Goal: Information Seeking & Learning: Understand process/instructions

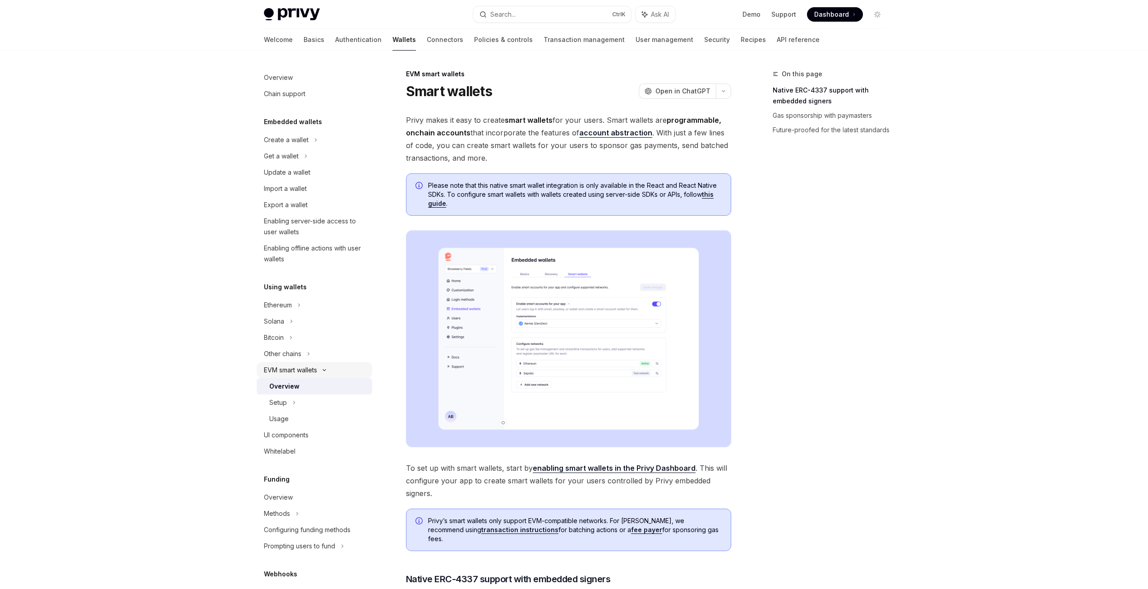
click at [312, 367] on div "EVM smart wallets" at bounding box center [290, 370] width 53 height 11
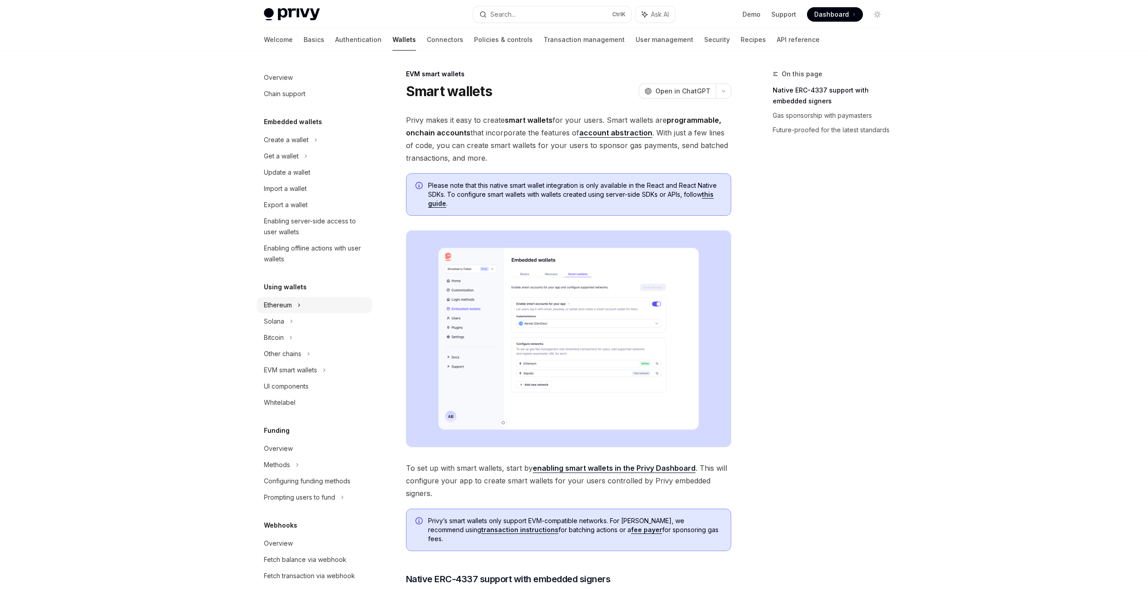
click at [303, 148] on div "Ethereum" at bounding box center [315, 140] width 116 height 16
type textarea "*"
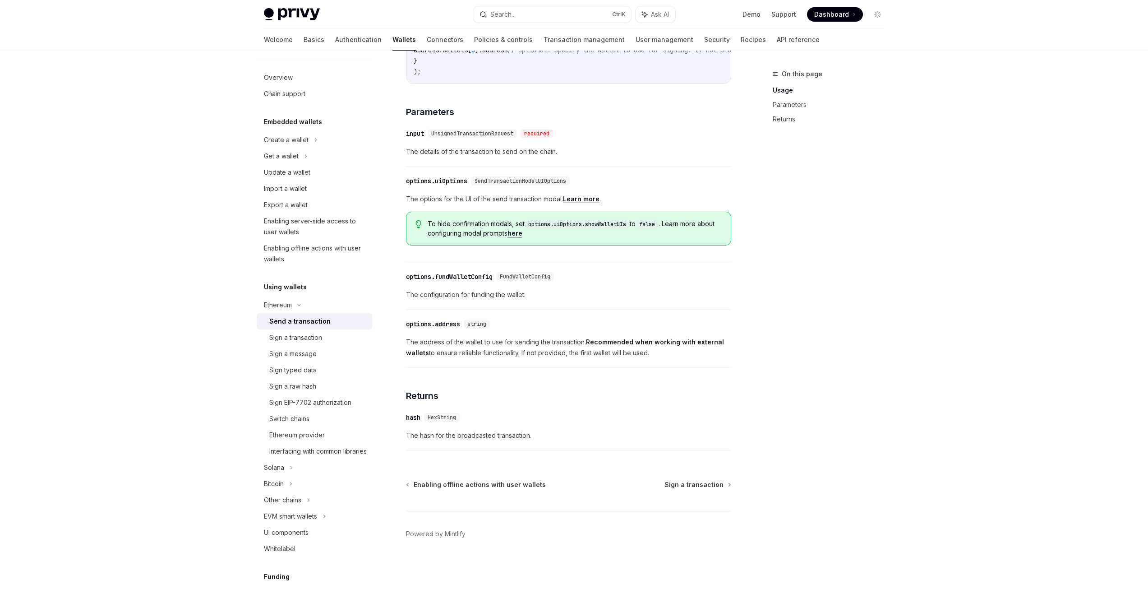
scroll to position [337, 0]
click at [533, 12] on button "Search... Ctrl K" at bounding box center [552, 14] width 158 height 16
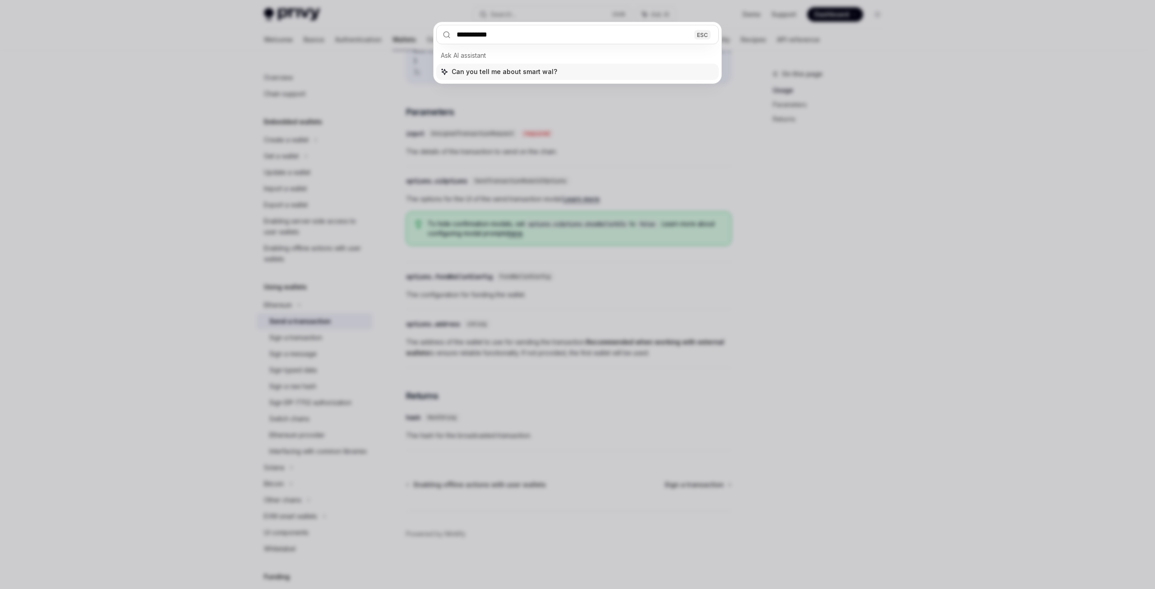
type input "**********"
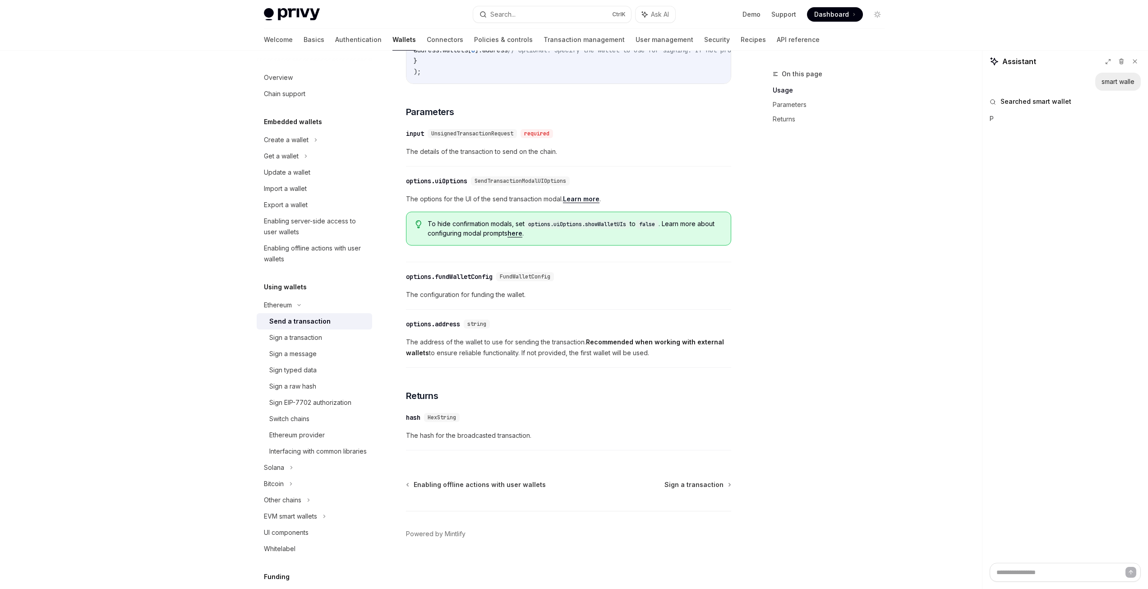
type textarea "*"
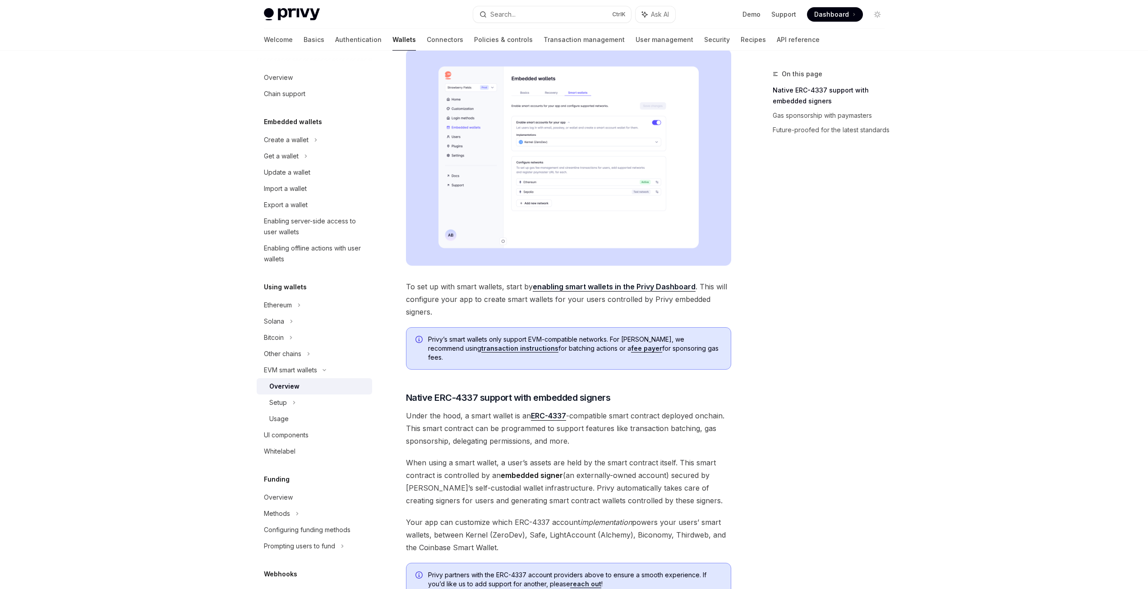
scroll to position [178, 0]
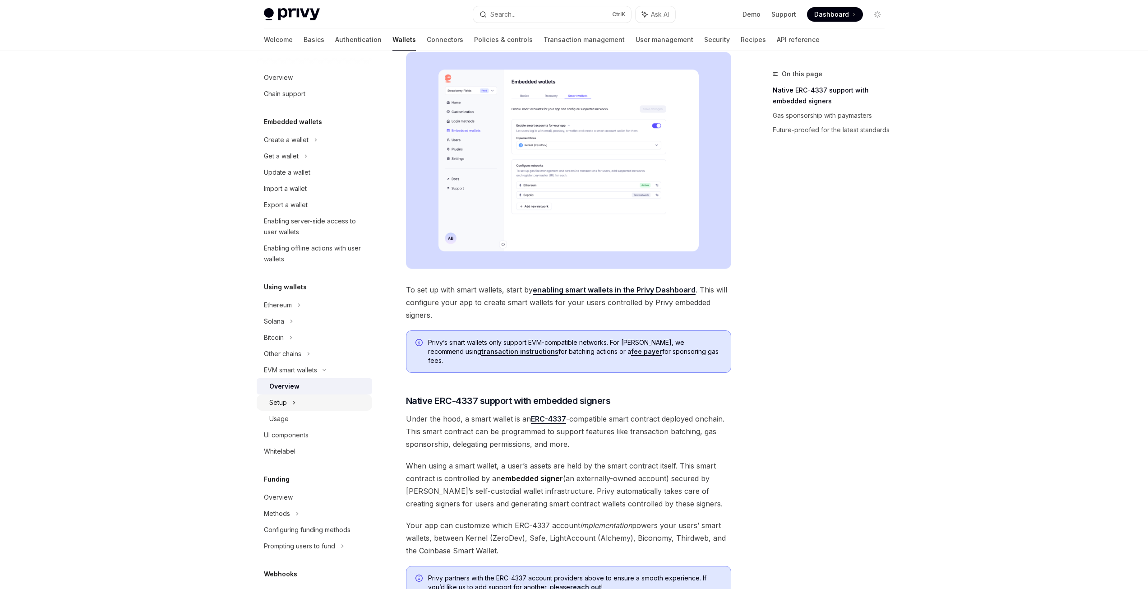
click at [287, 400] on div "Setup" at bounding box center [278, 402] width 18 height 11
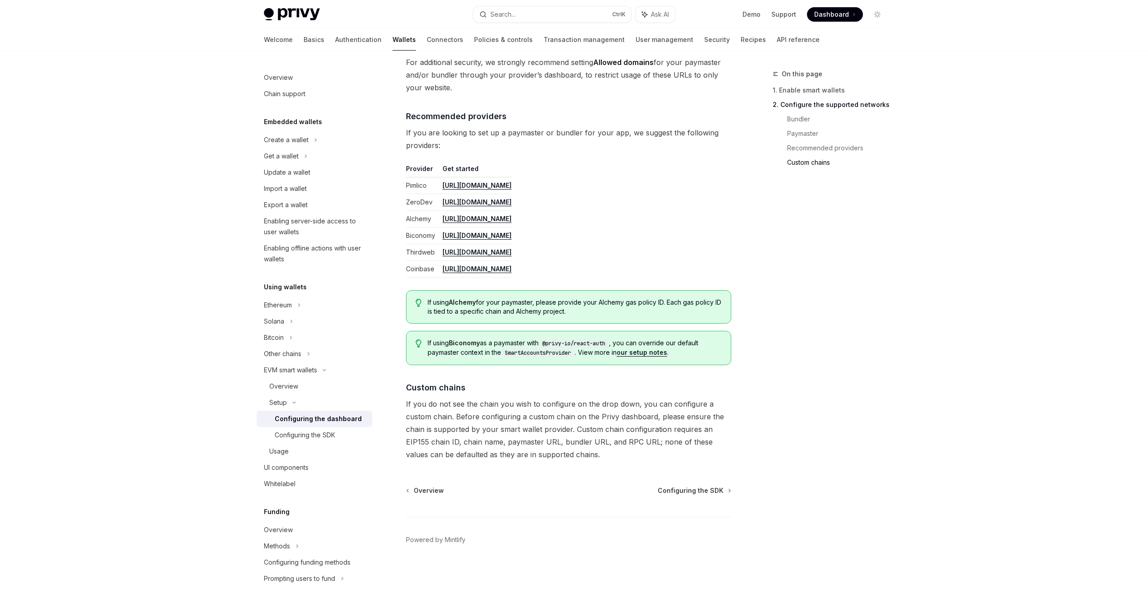
scroll to position [1022, 0]
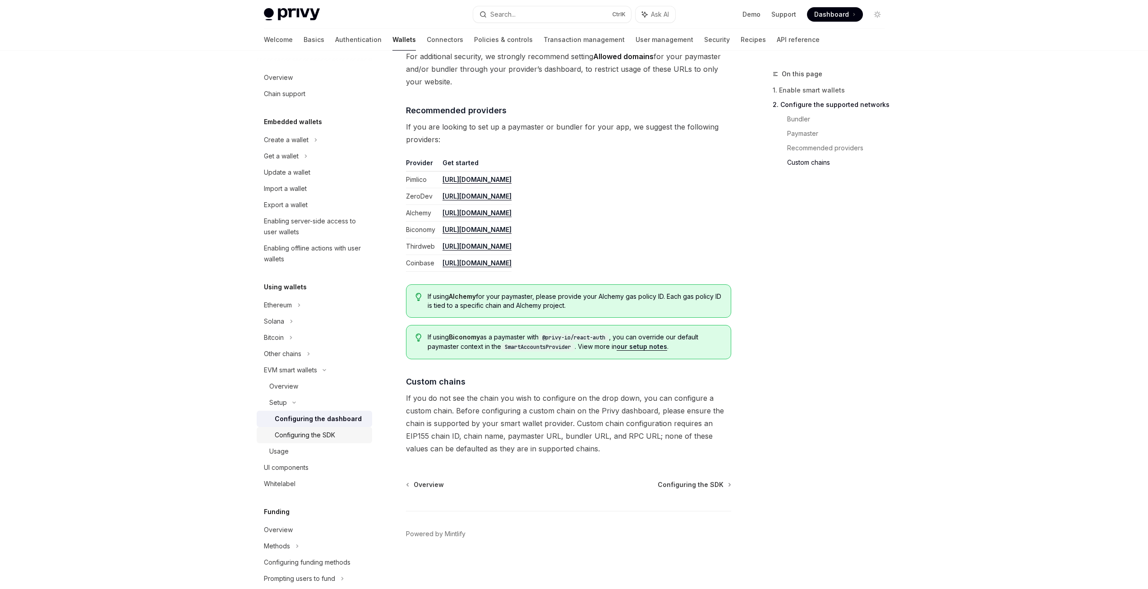
click at [288, 434] on div "Configuring the SDK" at bounding box center [305, 435] width 60 height 11
type textarea "*"
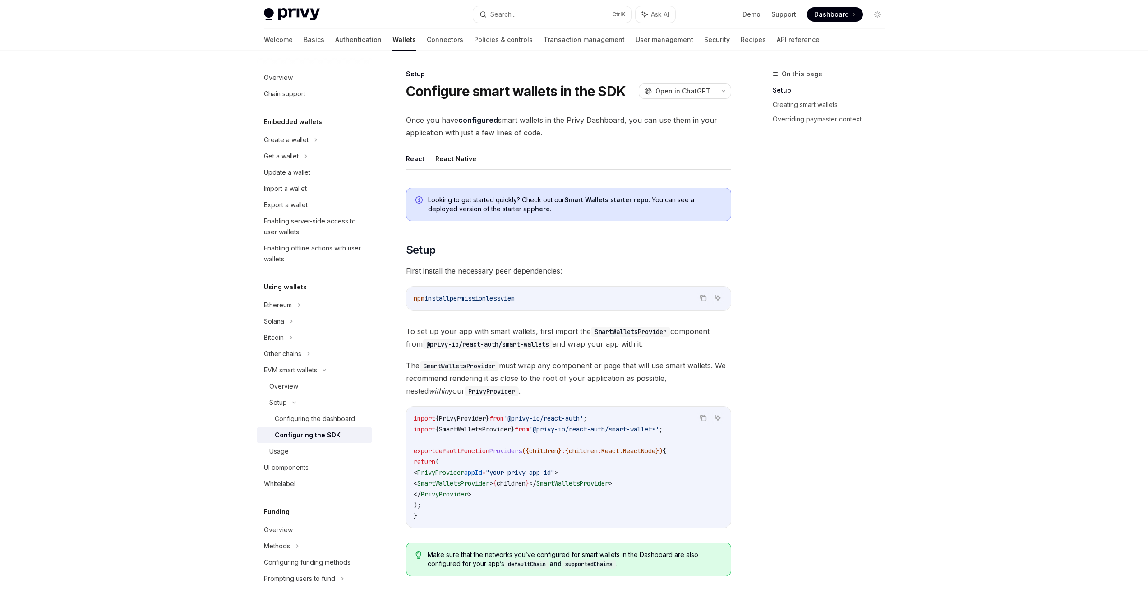
drag, startPoint x: 539, startPoint y: 296, endPoint x: 410, endPoint y: 297, distance: 129.1
click at [410, 297] on div "npm install permissionless viem" at bounding box center [569, 298] width 324 height 23
click at [708, 298] on button "Copy the contents from the code block" at bounding box center [704, 298] width 12 height 12
drag, startPoint x: 696, startPoint y: 431, endPoint x: 417, endPoint y: 429, distance: 278.4
click at [417, 429] on div "Copy Ask AI import { PrivyProvider } from '@privy-io/react-auth' ; import { Sma…" at bounding box center [568, 467] width 325 height 122
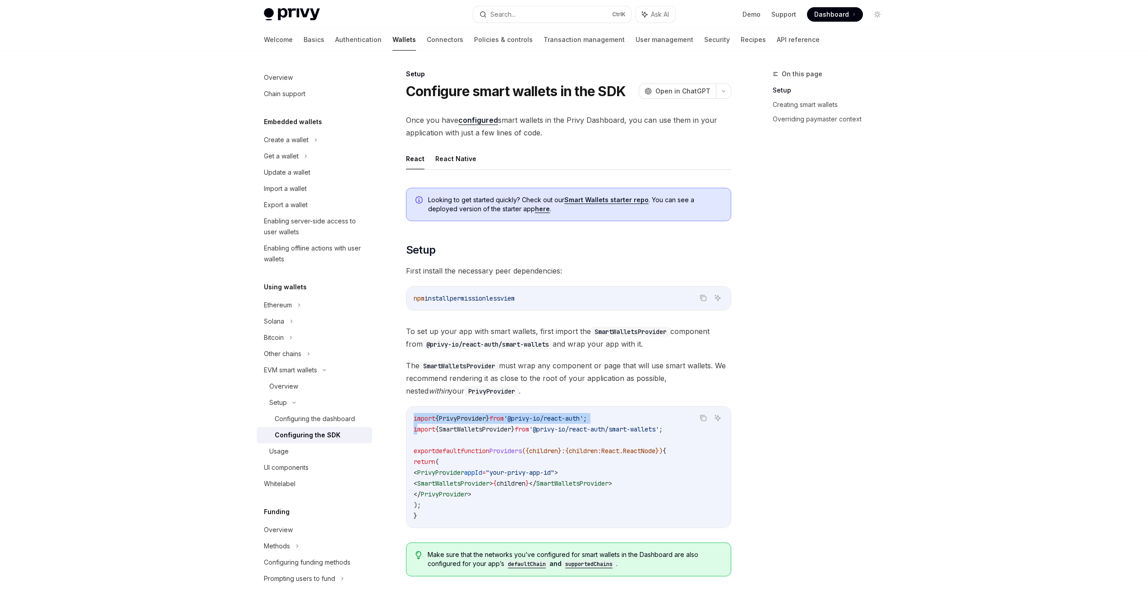
click at [417, 429] on span "import" at bounding box center [425, 429] width 22 height 8
drag, startPoint x: 414, startPoint y: 430, endPoint x: 693, endPoint y: 437, distance: 279.4
click at [693, 437] on code "import { PrivyProvider } from '@privy-io/react-auth' ; import { SmartWalletsPro…" at bounding box center [569, 467] width 310 height 108
copy code "import { SmartWalletsProvider } from '@privy-io/react-auth/smart-wallets' ;"
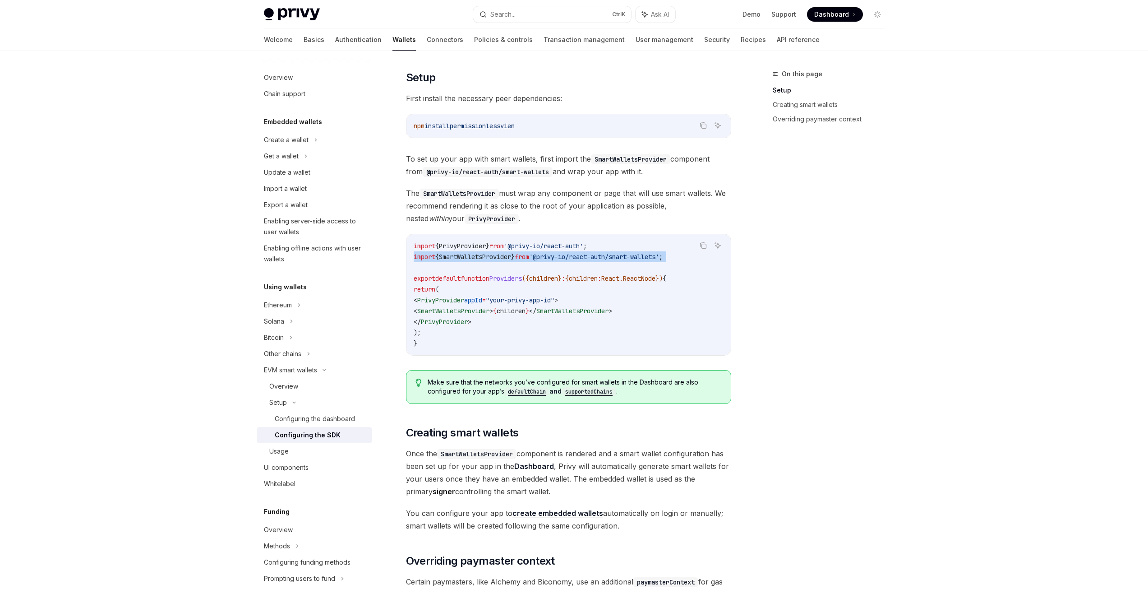
scroll to position [226, 0]
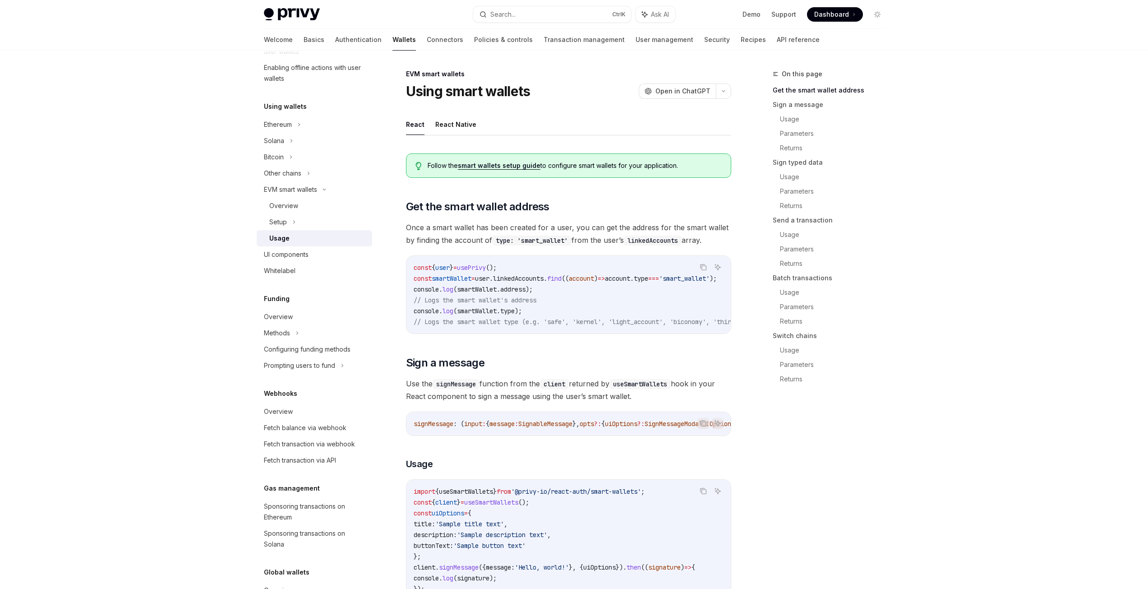
drag, startPoint x: 592, startPoint y: 338, endPoint x: 619, endPoint y: 338, distance: 26.6
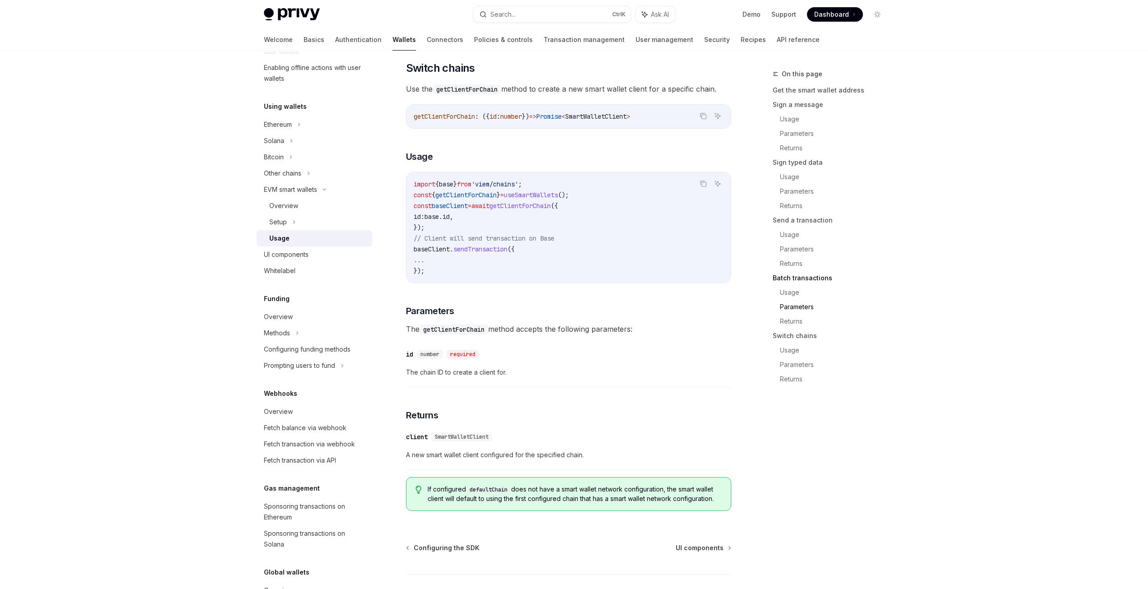
scroll to position [2517, 0]
click at [437, 242] on span "// Client will send transaction on Base" at bounding box center [484, 238] width 141 height 8
drag, startPoint x: 438, startPoint y: 255, endPoint x: 407, endPoint y: 233, distance: 38.1
click at [407, 233] on div "import { base } from 'viem/chains' ; const { getClientForChain } = useSmartWall…" at bounding box center [569, 227] width 324 height 110
copy code "const baseClient = await getClientForChain ({ id: base . id , });"
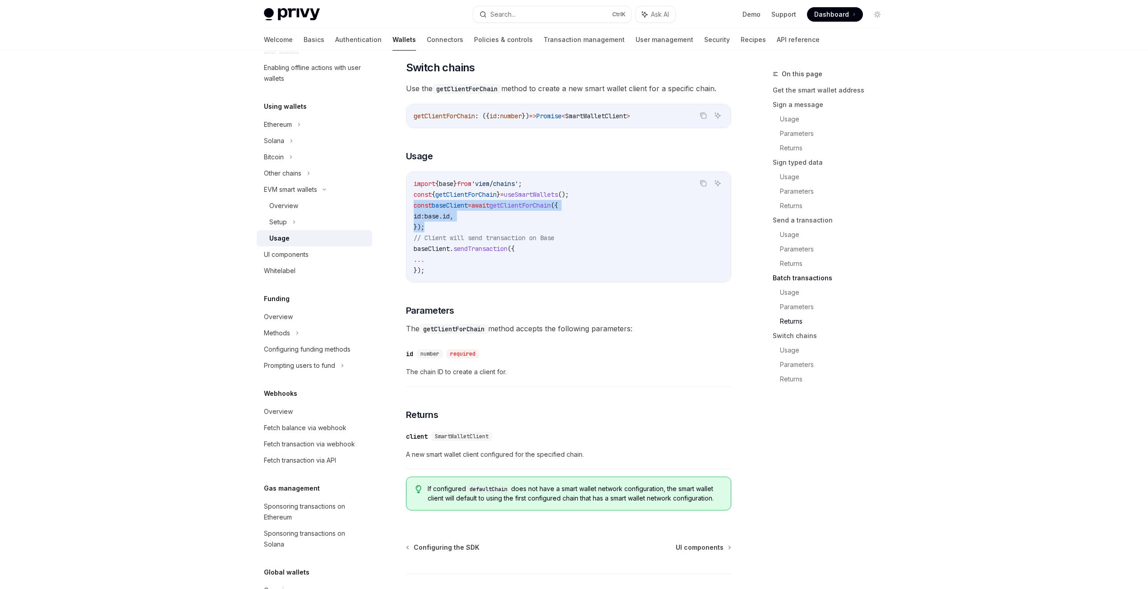
click at [472, 209] on span "=" at bounding box center [470, 205] width 4 height 8
click at [483, 199] on span "getClientForChain" at bounding box center [465, 194] width 61 height 8
copy span "getClientForChain"
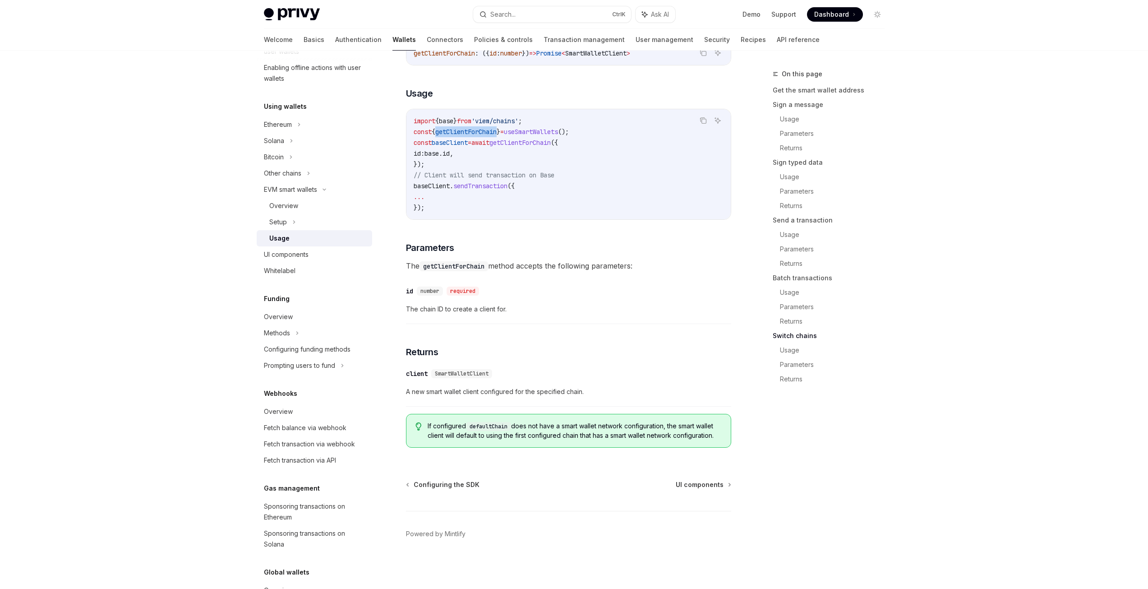
scroll to position [2605, 0]
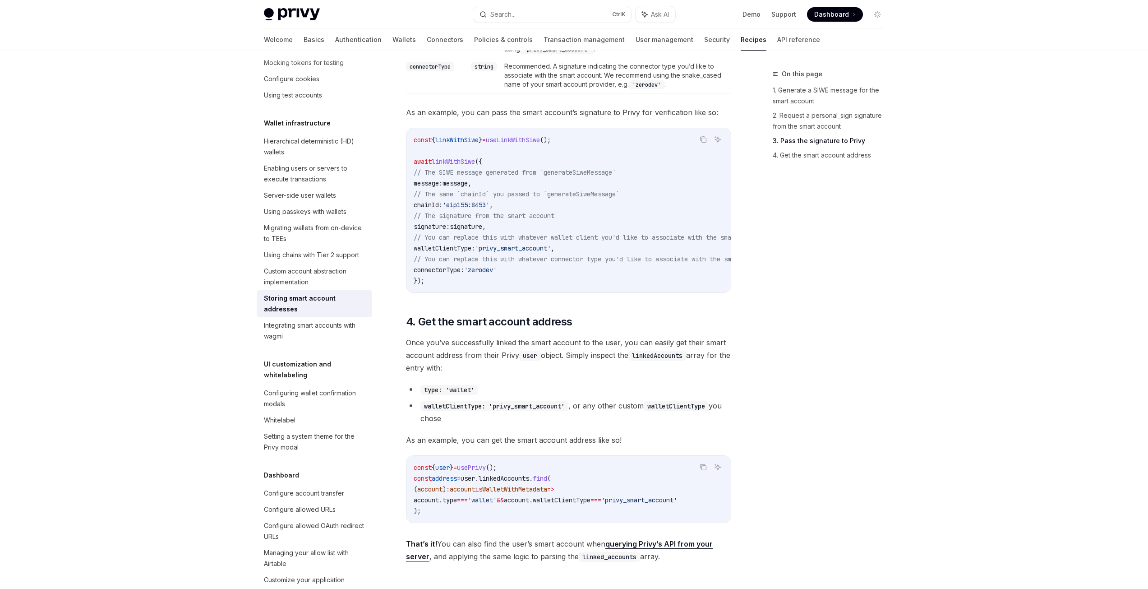
scroll to position [1036, 0]
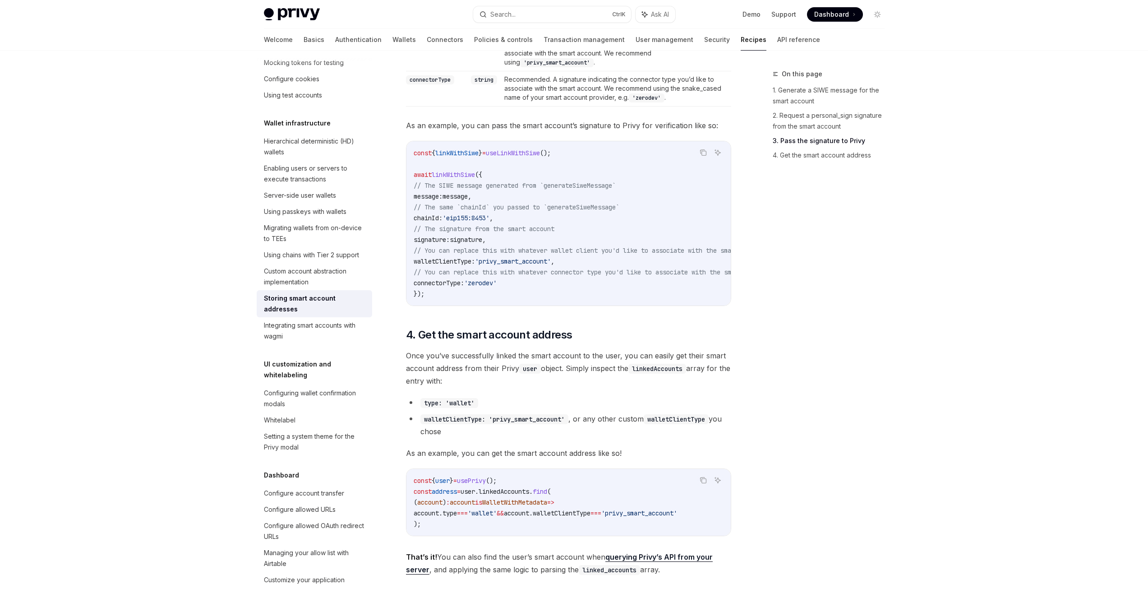
click at [461, 265] on span "walletClientType:" at bounding box center [444, 261] width 61 height 8
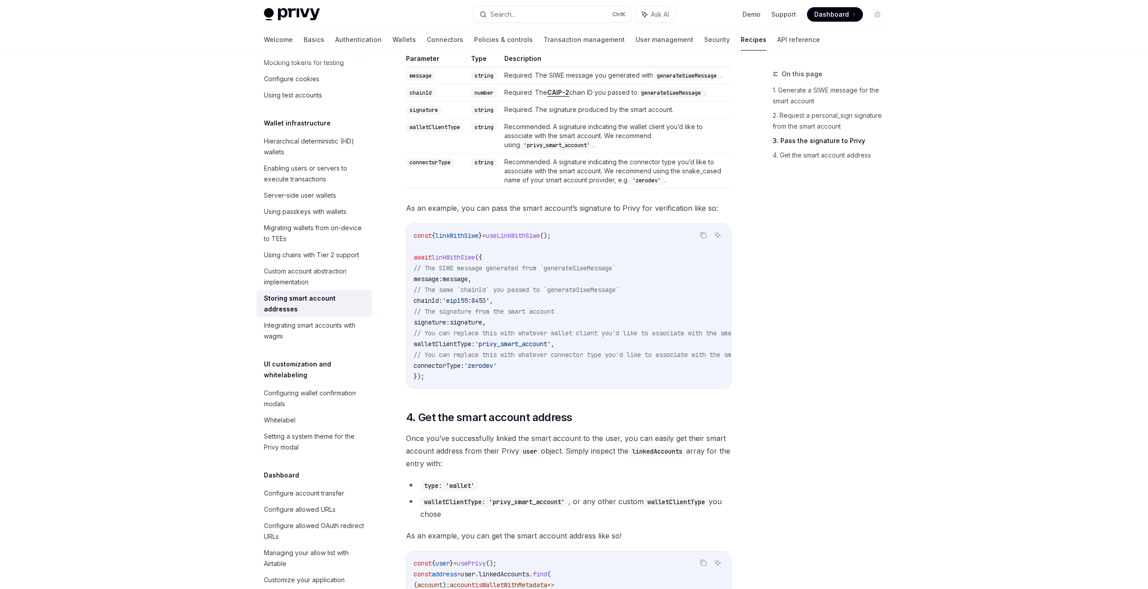
scroll to position [675, 0]
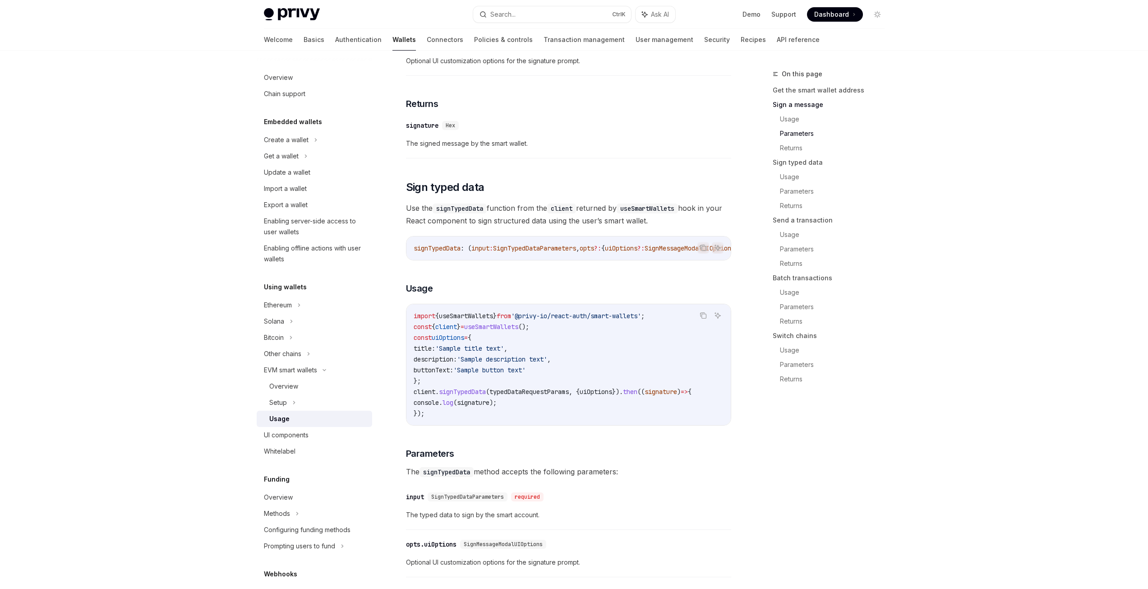
scroll to position [2337, 0]
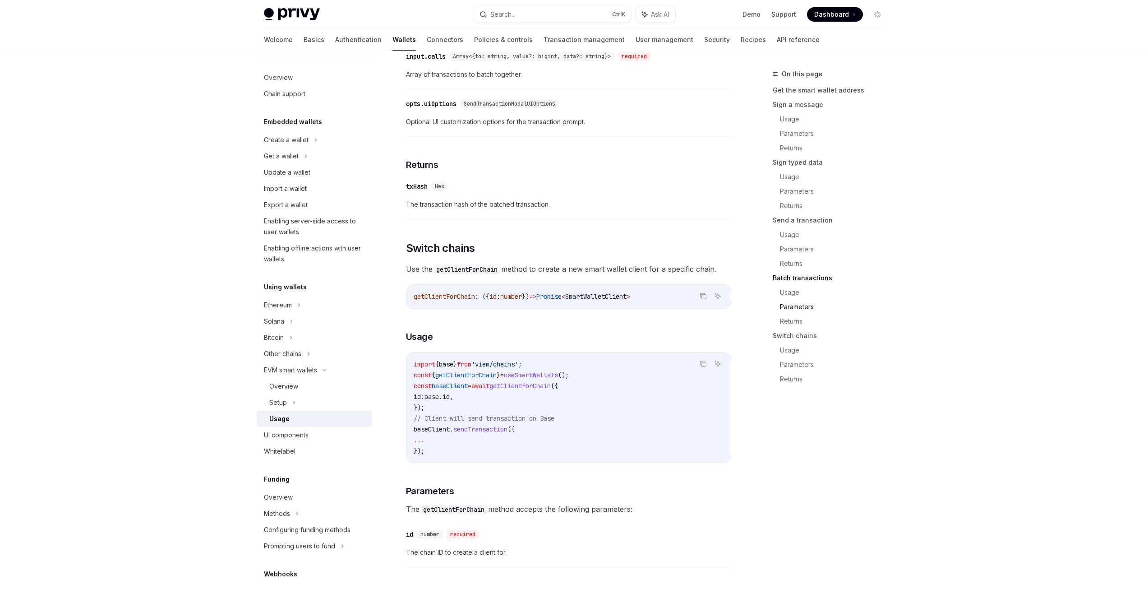
drag, startPoint x: 728, startPoint y: 293, endPoint x: 400, endPoint y: 295, distance: 328.5
click at [425, 301] on span "getClientForChain" at bounding box center [444, 296] width 61 height 8
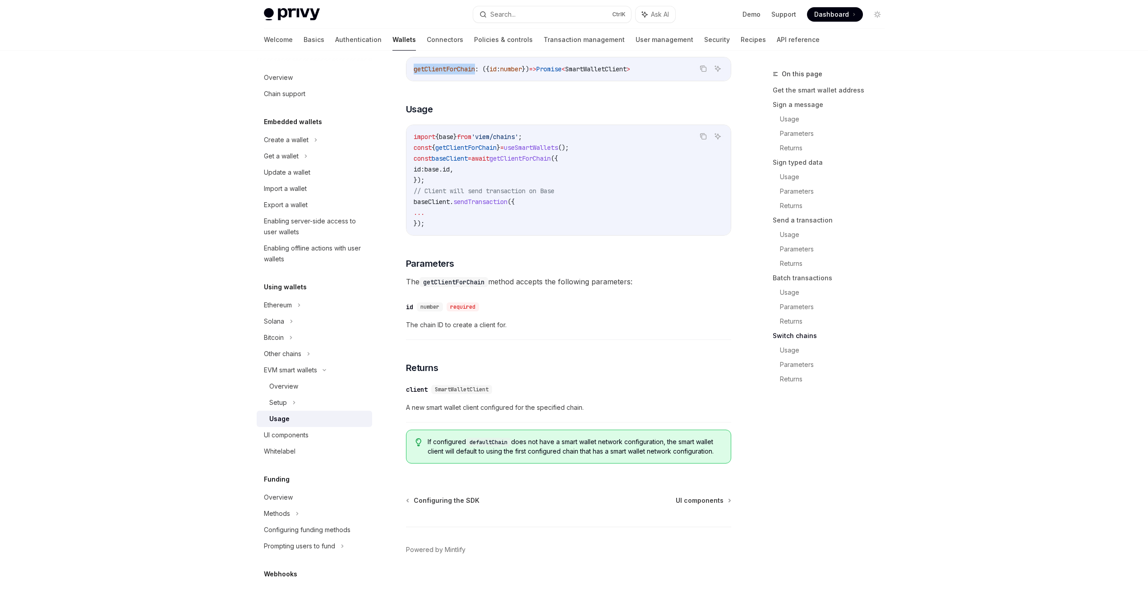
scroll to position [2560, 0]
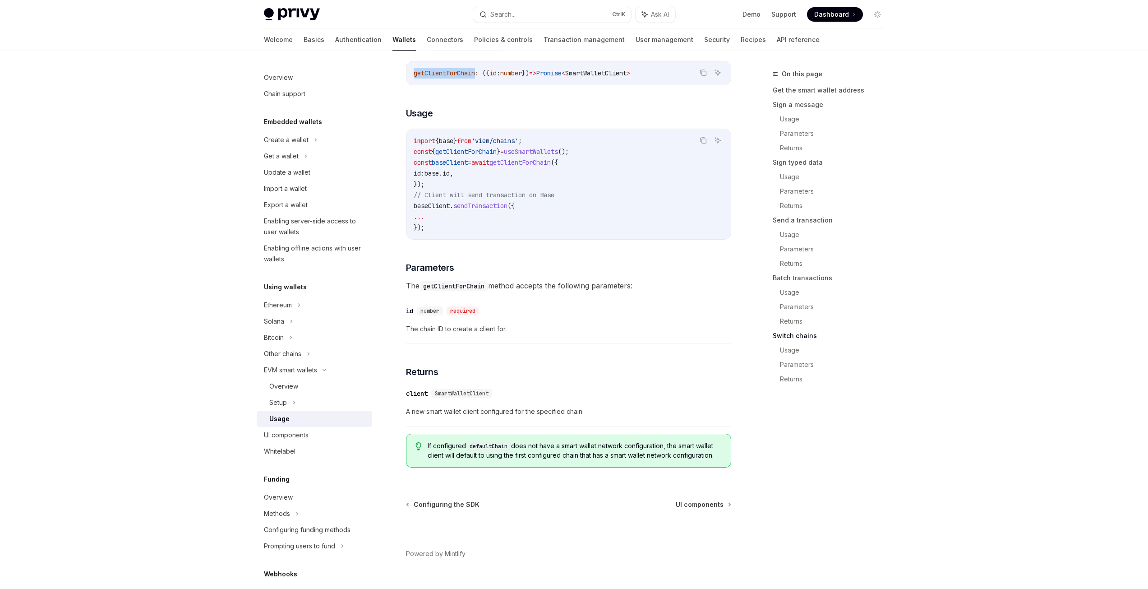
click at [455, 77] on span "getClientForChain" at bounding box center [444, 73] width 61 height 8
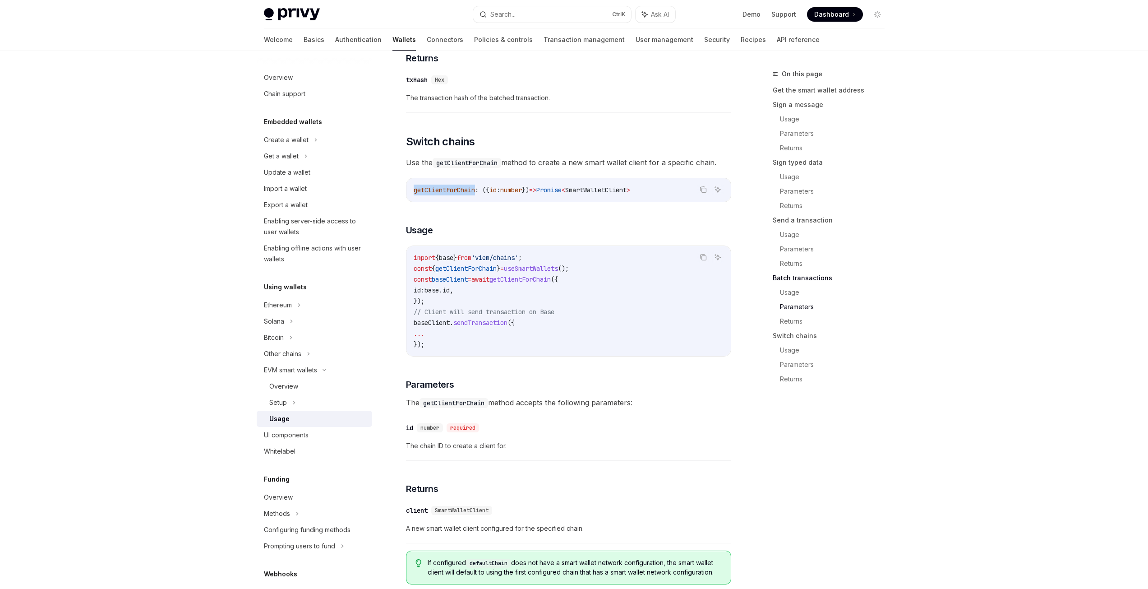
scroll to position [2425, 0]
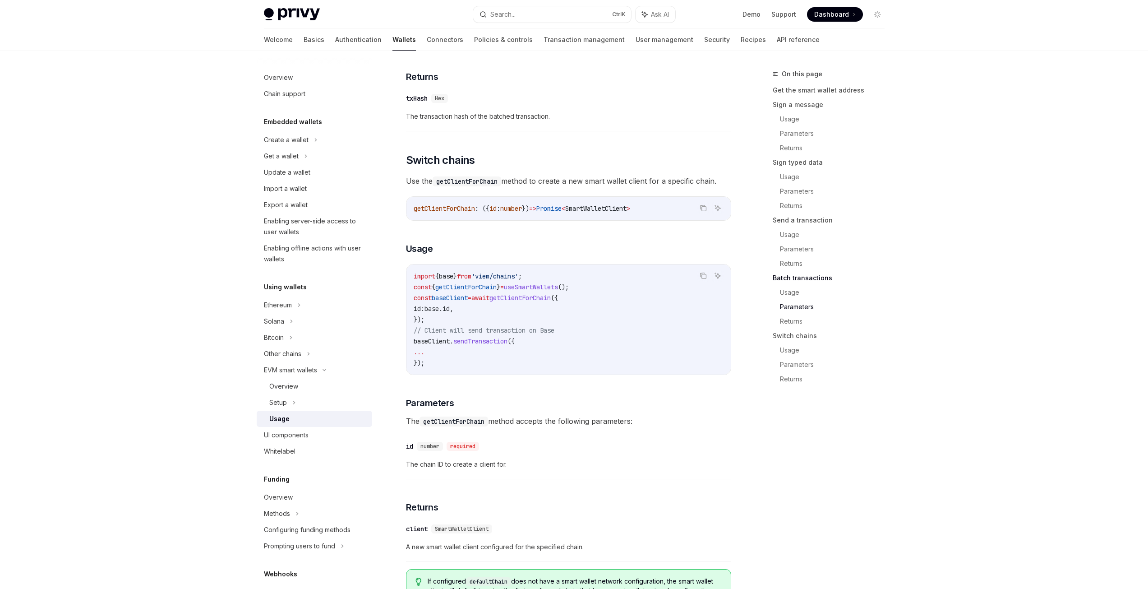
click at [448, 186] on code "getClientForChain" at bounding box center [467, 181] width 69 height 10
click at [274, 397] on div "Setup" at bounding box center [315, 402] width 116 height 16
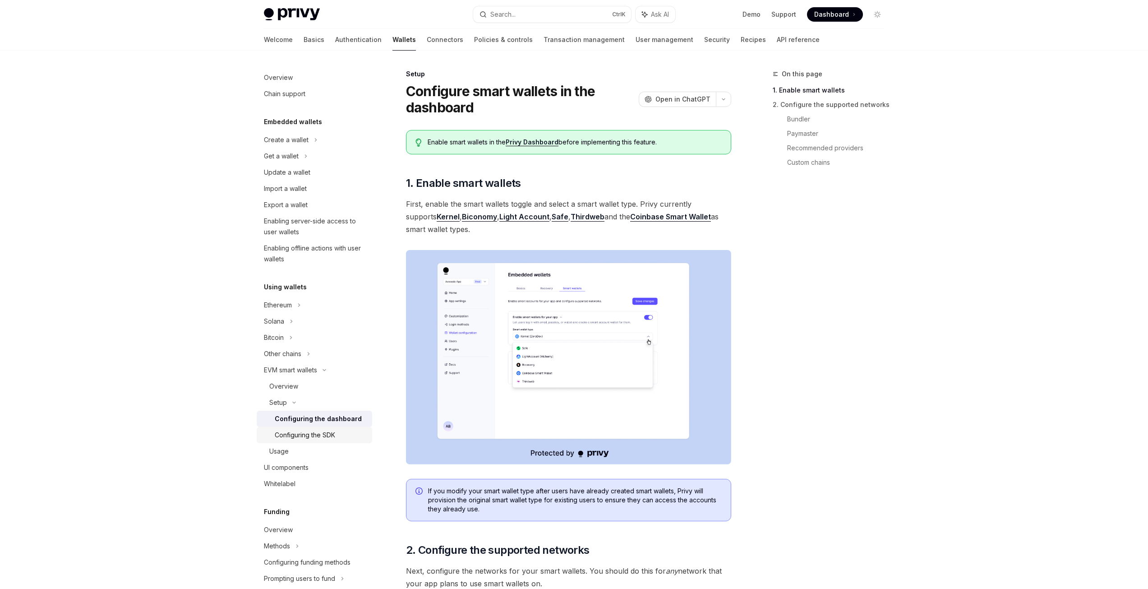
click at [283, 430] on link "Configuring the SDK" at bounding box center [315, 435] width 116 height 16
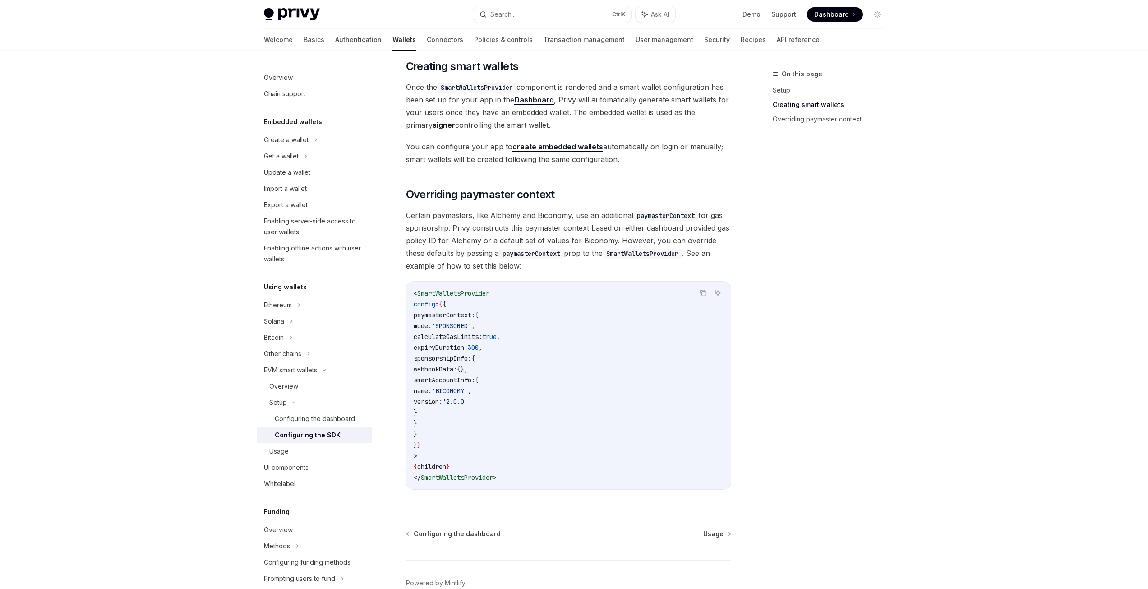
scroll to position [498, 0]
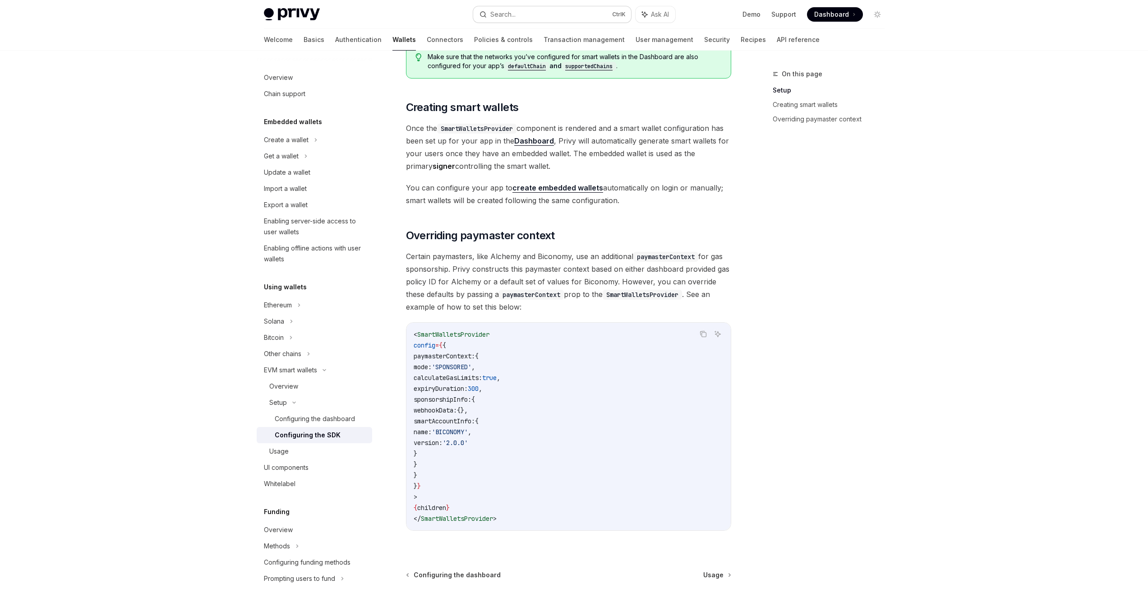
click at [493, 8] on button "Search... Ctrl K" at bounding box center [552, 14] width 158 height 16
click at [303, 388] on div "Overview" at bounding box center [317, 386] width 97 height 11
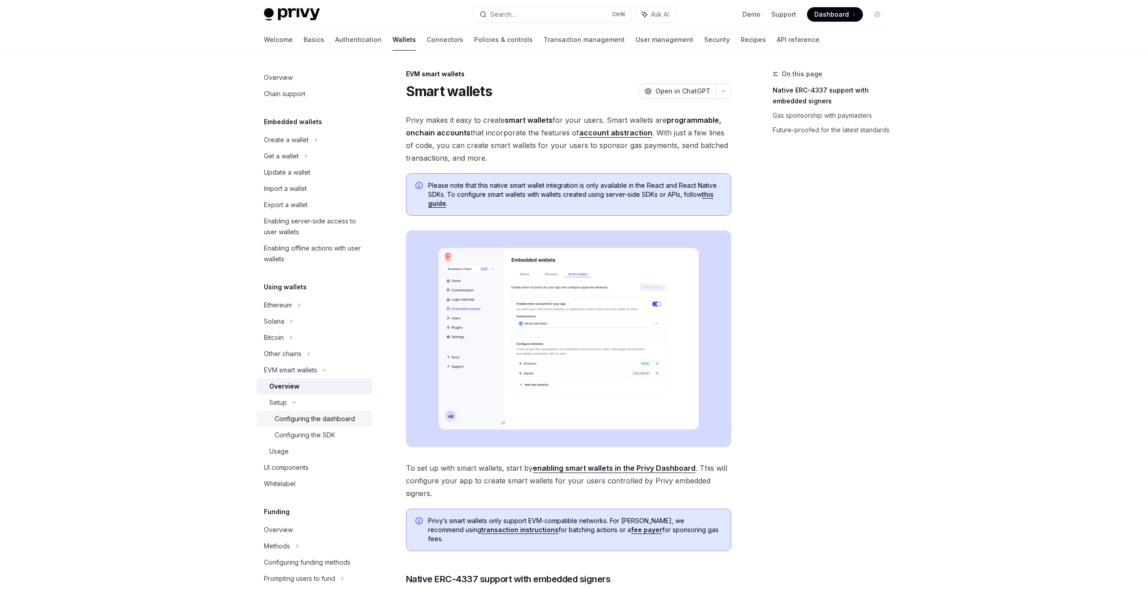
click at [301, 417] on div "Configuring the dashboard" at bounding box center [315, 418] width 80 height 11
type textarea "*"
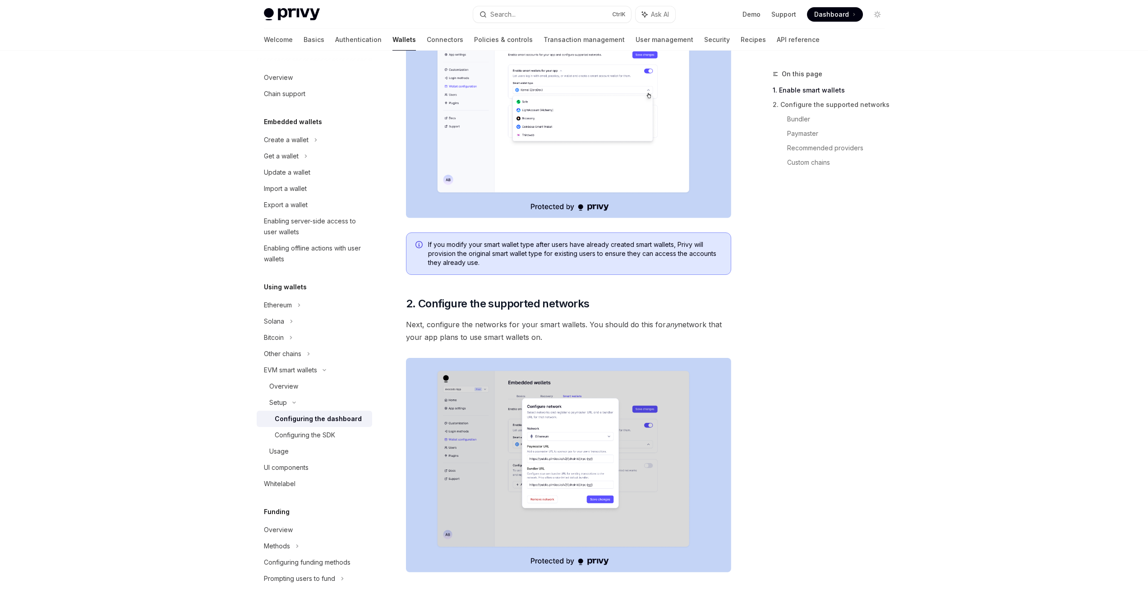
scroll to position [271, 0]
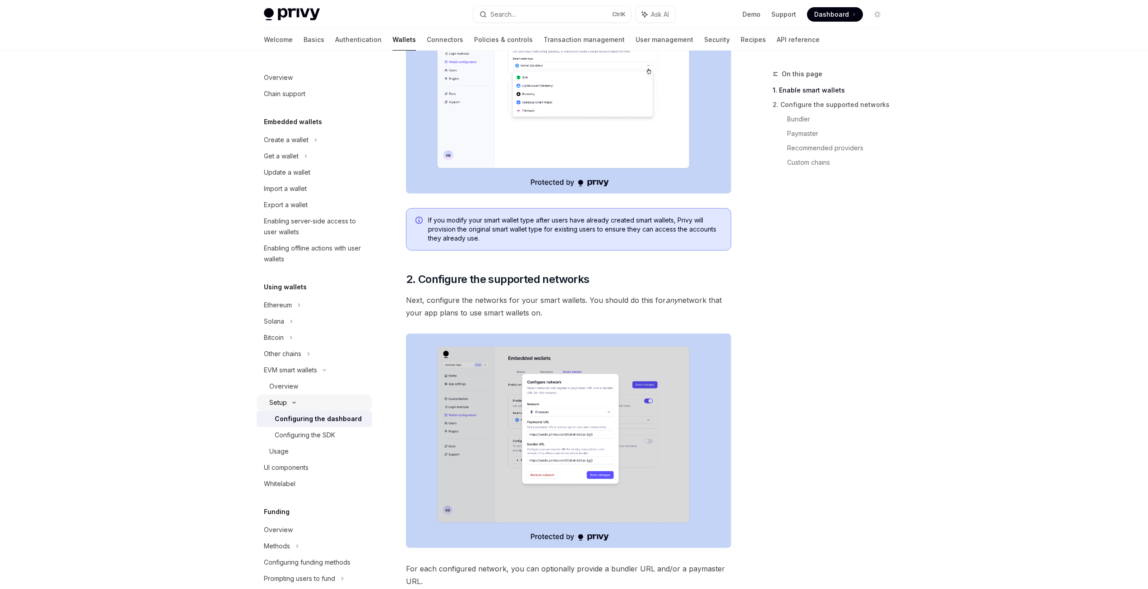
click at [282, 402] on div "Setup" at bounding box center [278, 402] width 18 height 11
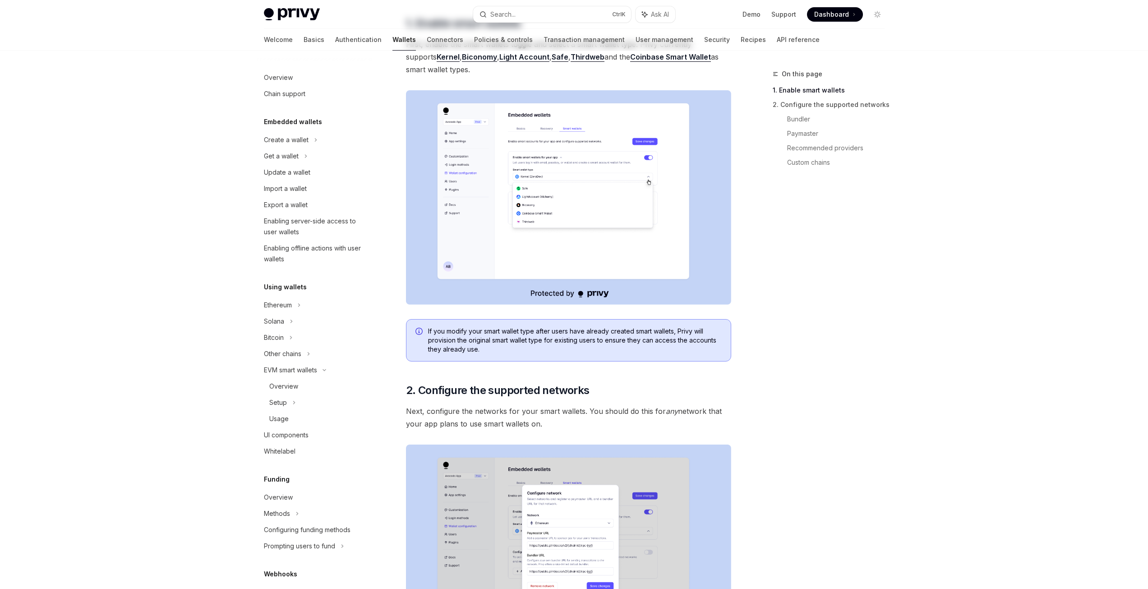
scroll to position [0, 0]
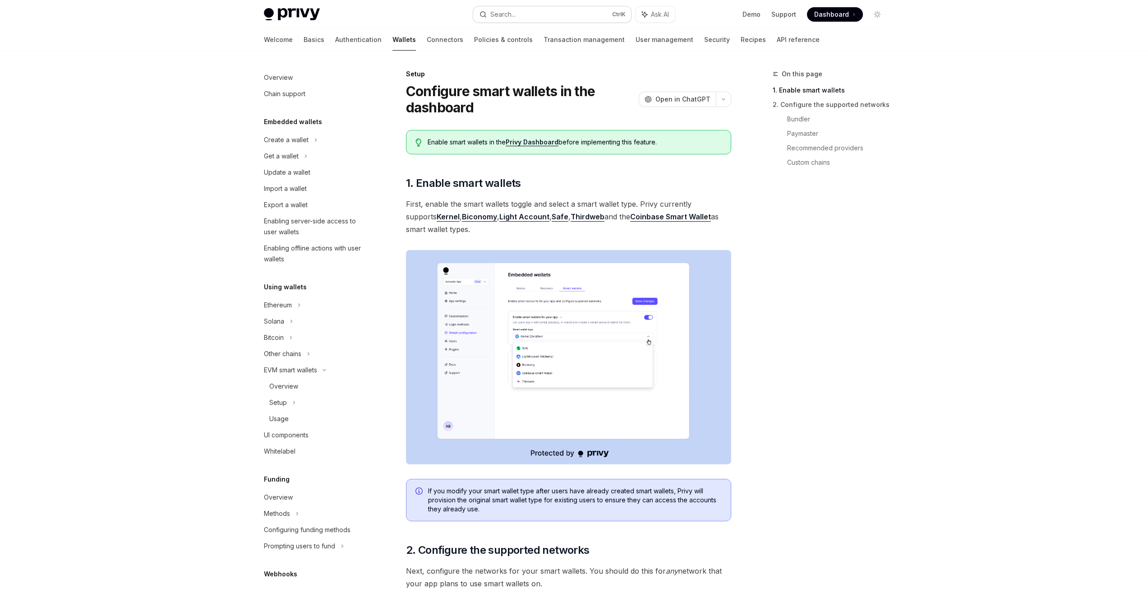
click at [531, 14] on button "Search... Ctrl K" at bounding box center [552, 14] width 158 height 16
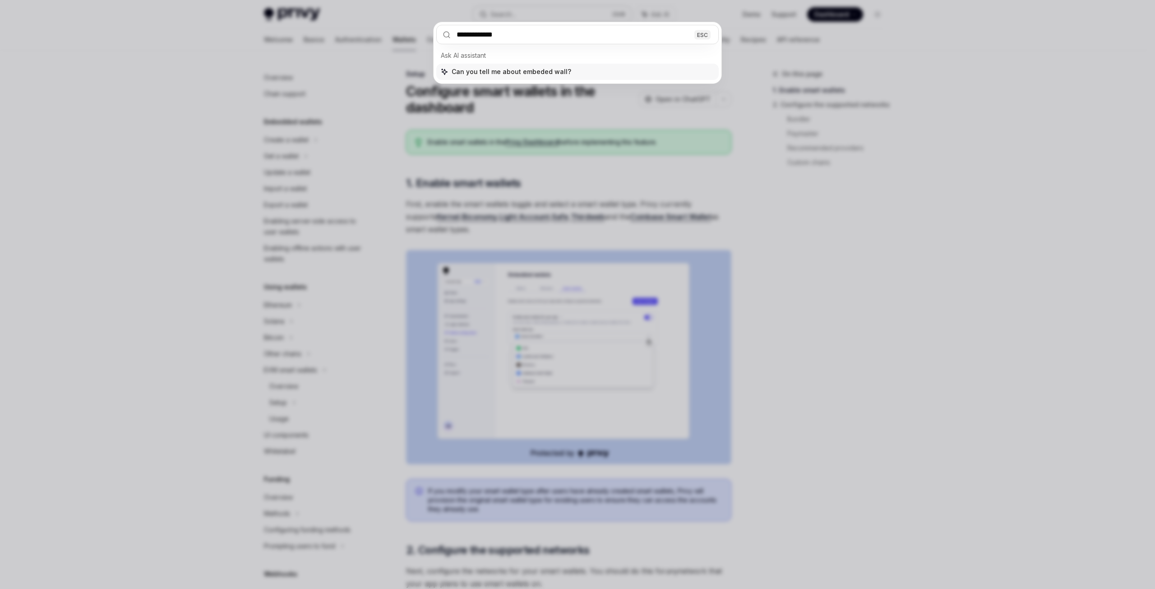
type input "**********"
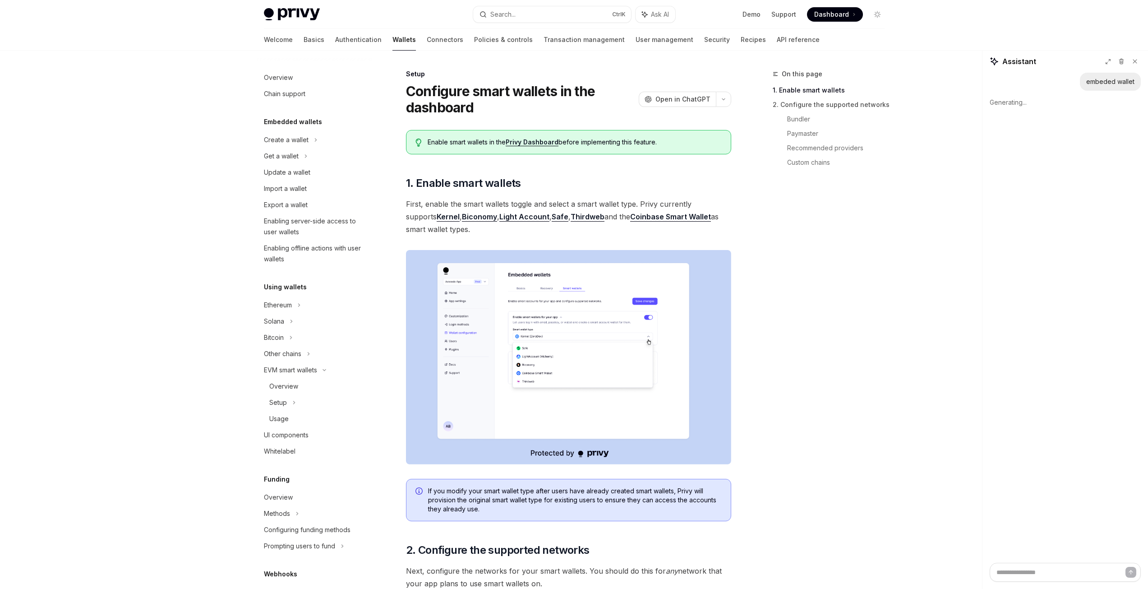
click at [570, 335] on img at bounding box center [568, 357] width 325 height 214
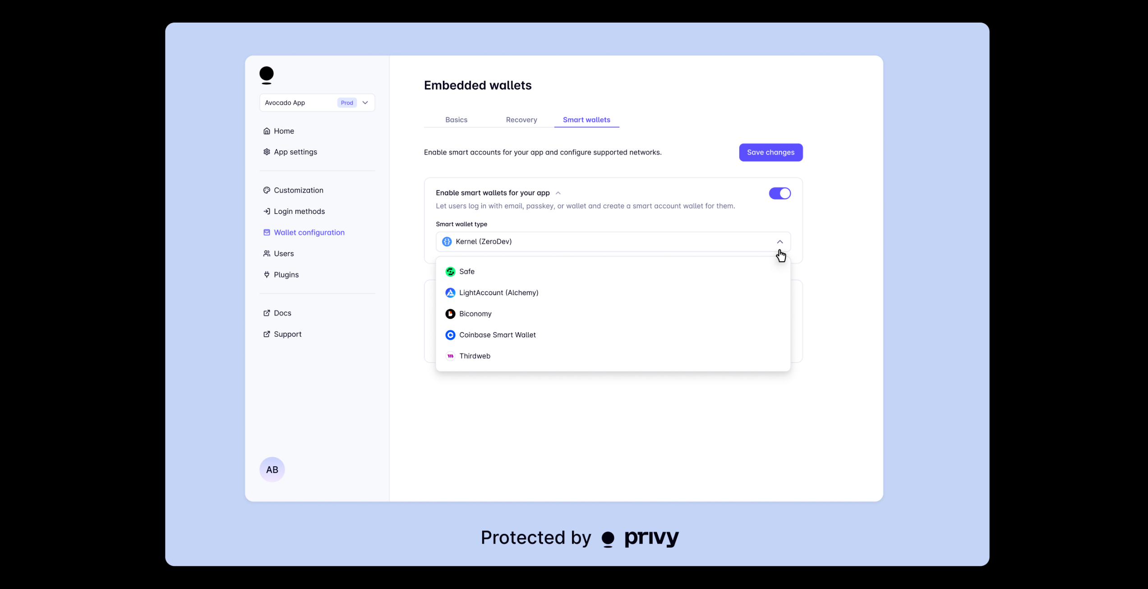
click at [173, 352] on img at bounding box center [577, 295] width 825 height 544
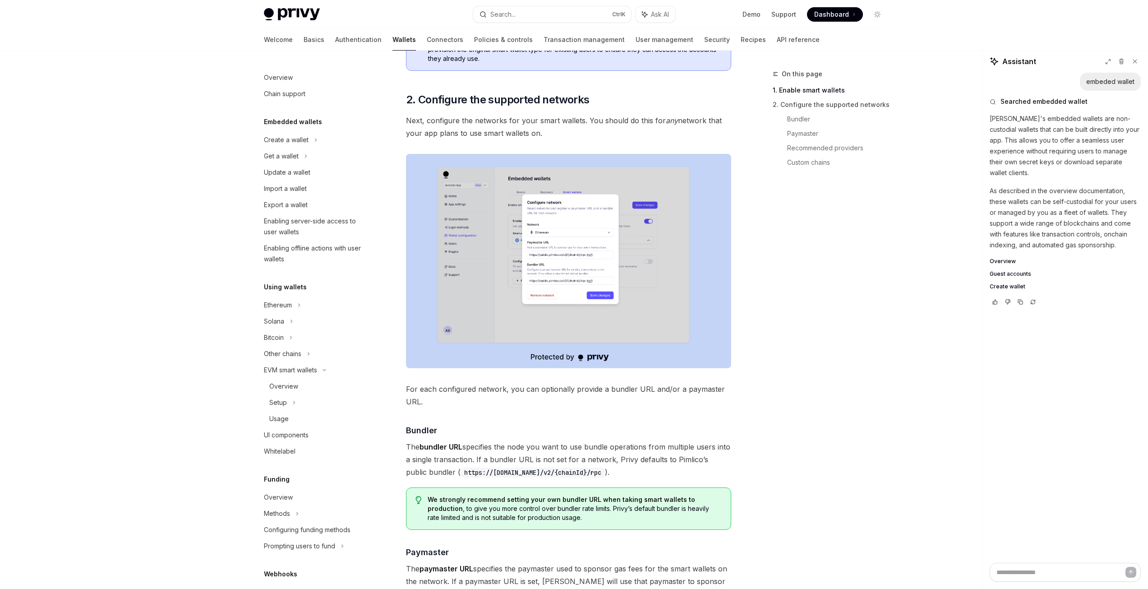
scroll to position [451, 0]
click at [588, 246] on img at bounding box center [568, 260] width 325 height 214
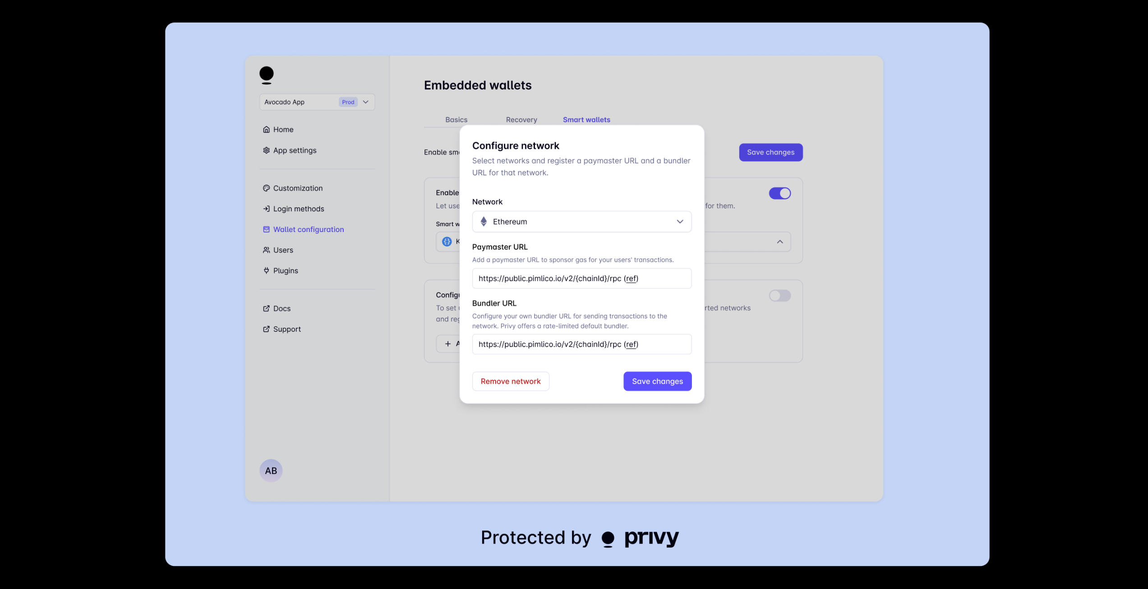
click at [133, 321] on div at bounding box center [574, 294] width 1148 height 589
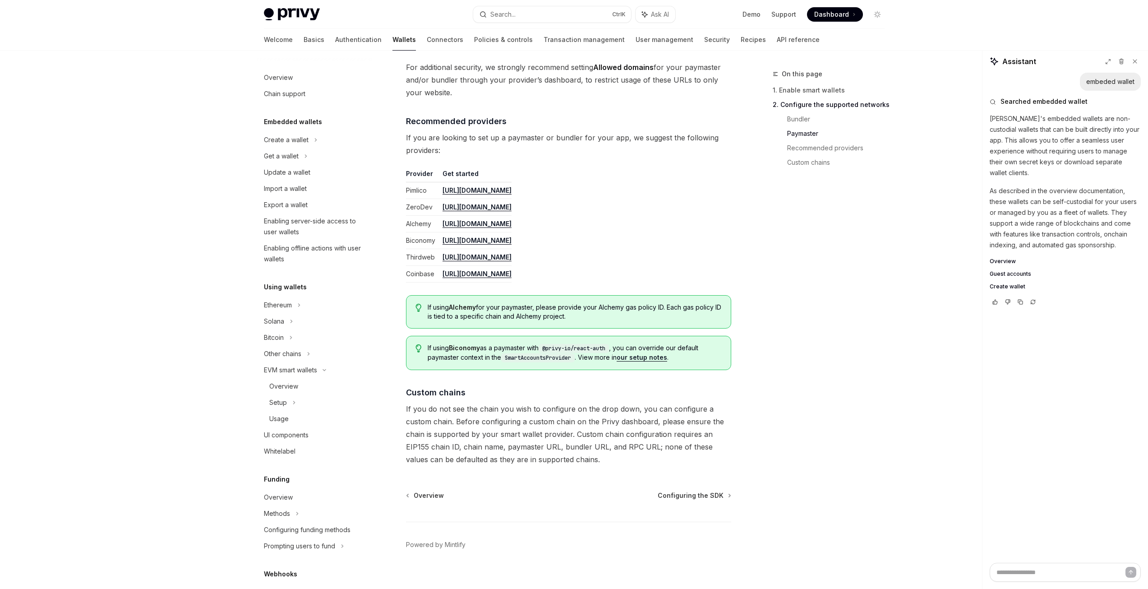
scroll to position [1022, 0]
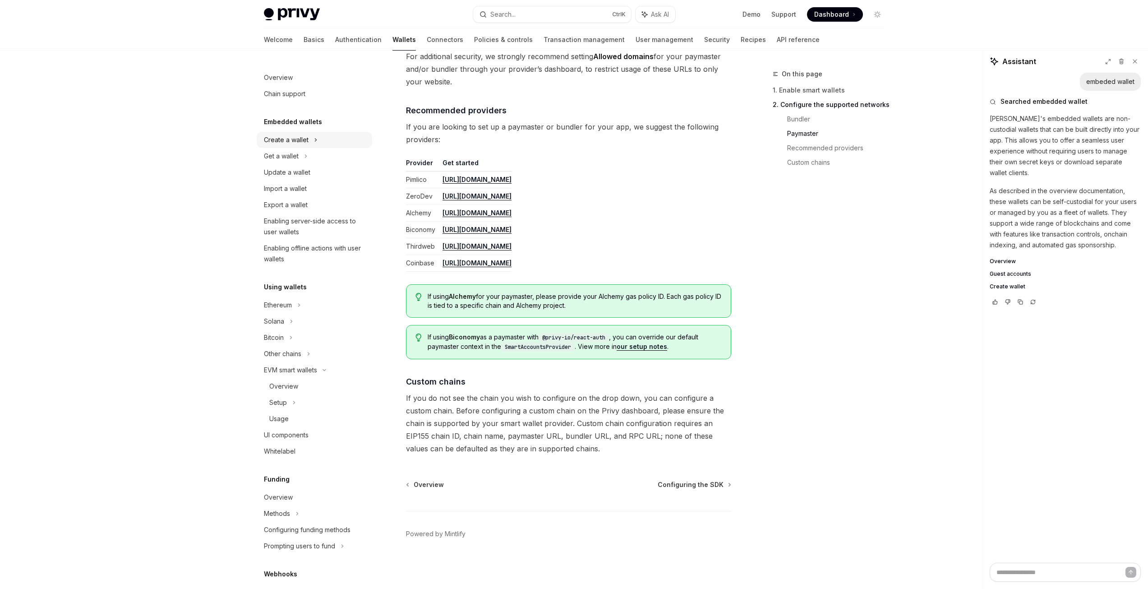
click at [290, 146] on div "Create a wallet" at bounding box center [315, 140] width 116 height 16
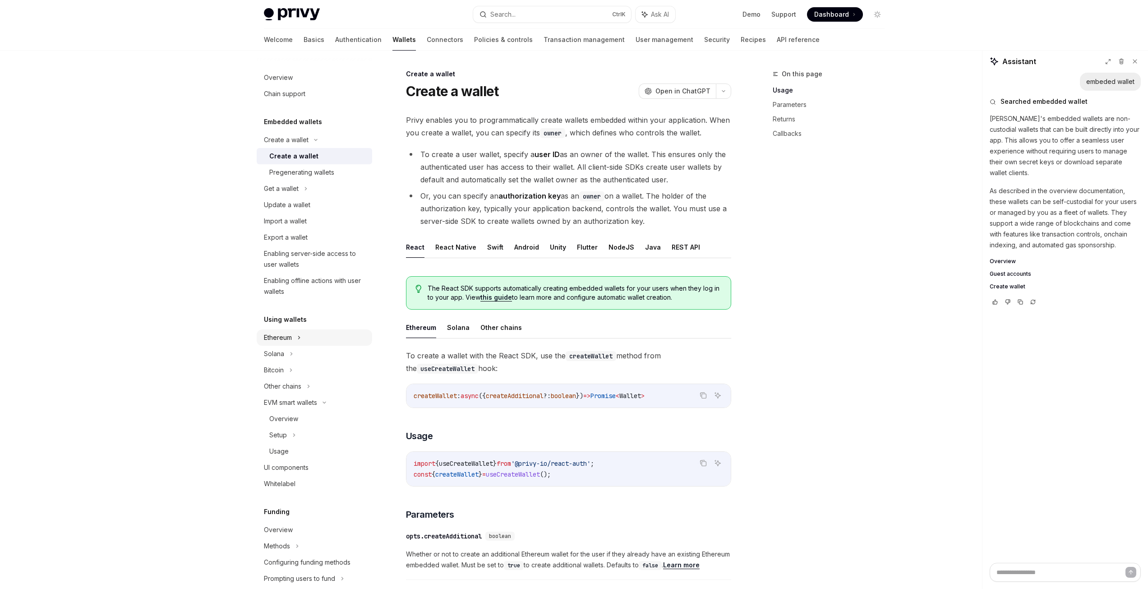
click at [308, 148] on div "Ethereum" at bounding box center [315, 140] width 116 height 16
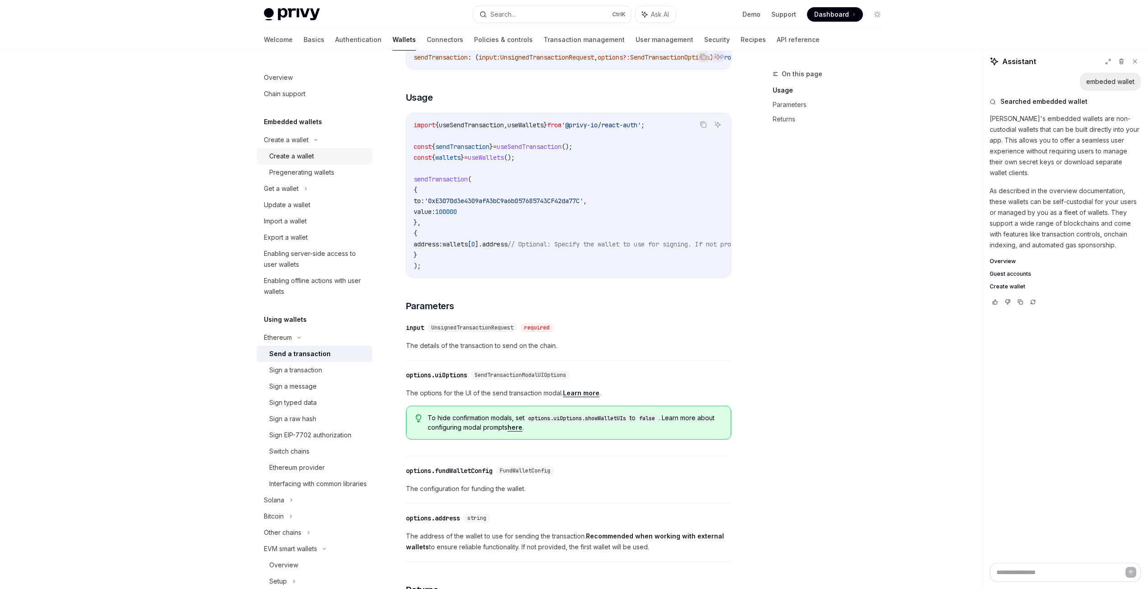
click at [310, 152] on div "Create a wallet" at bounding box center [291, 156] width 45 height 11
type textarea "*"
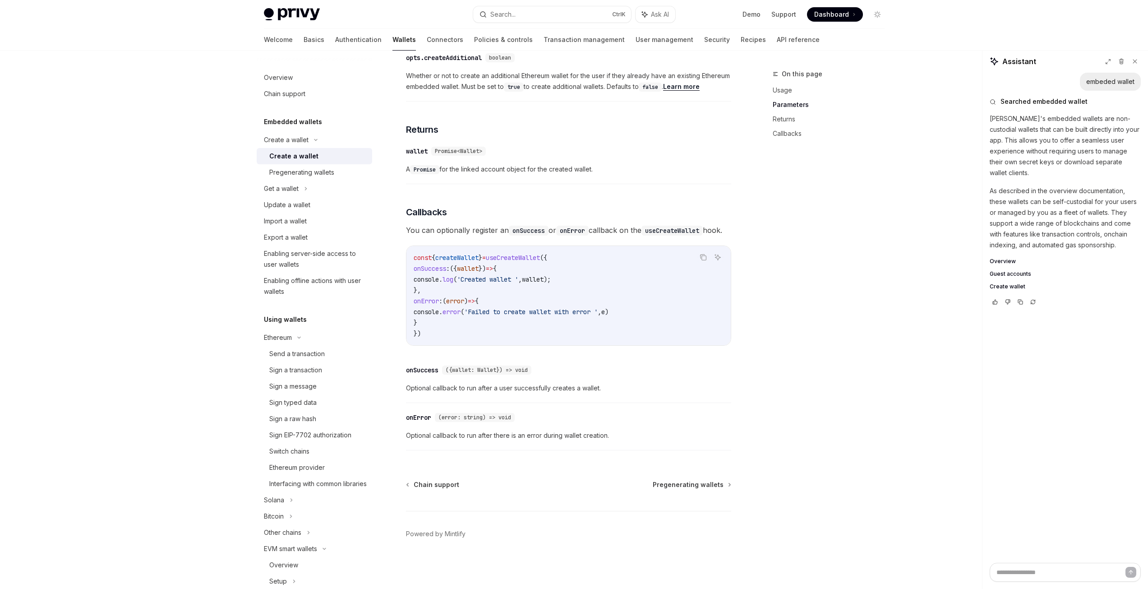
scroll to position [491, 0]
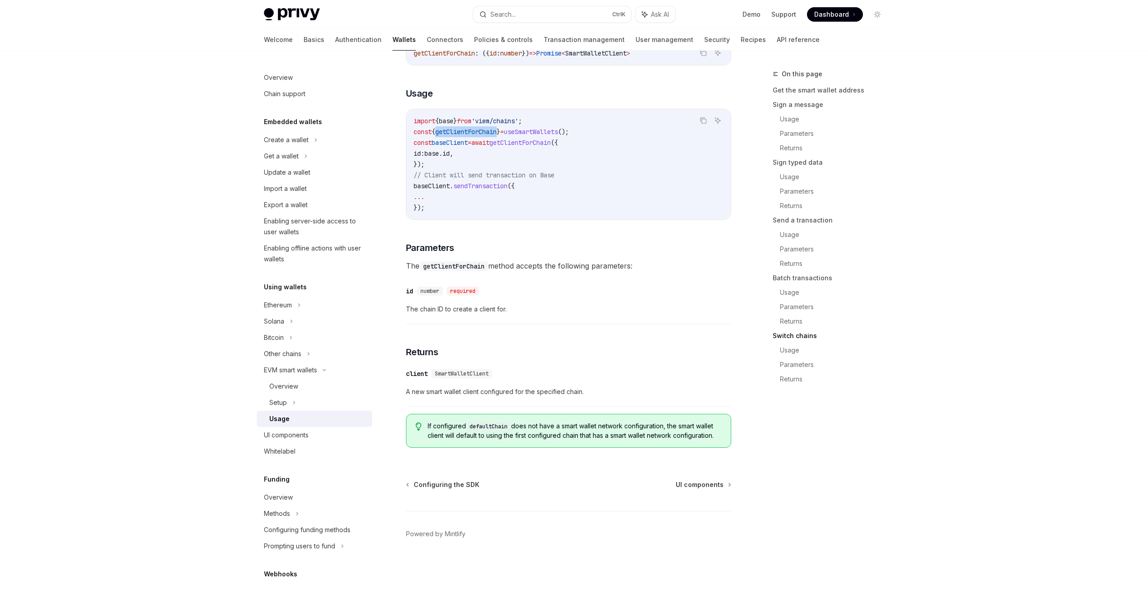
scroll to position [181, 0]
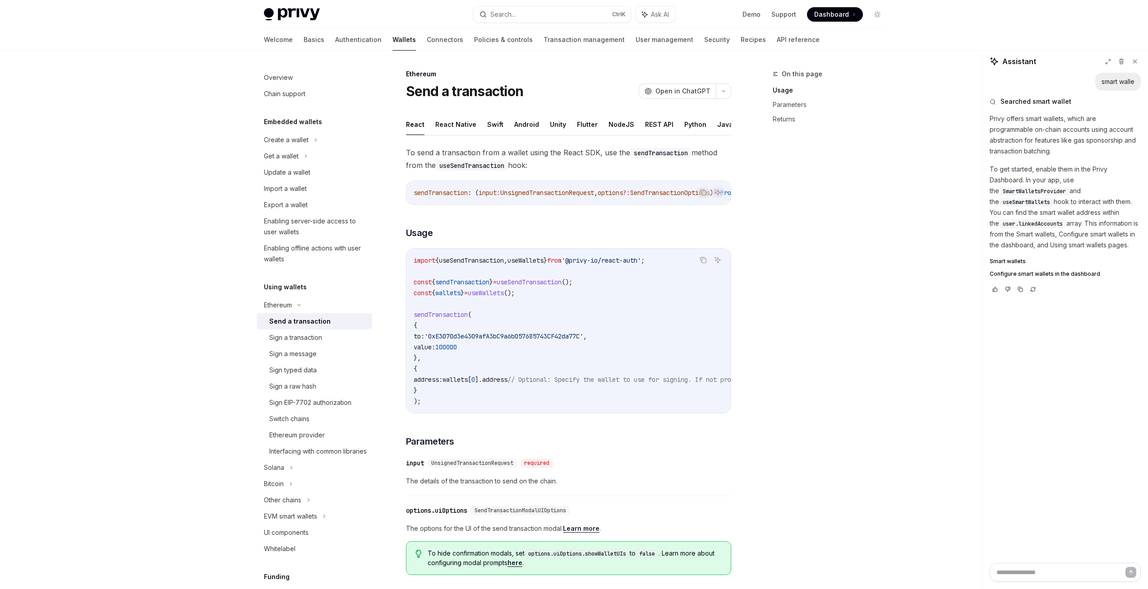
type textarea "*"
